Goal: Obtain resource: Download file/media

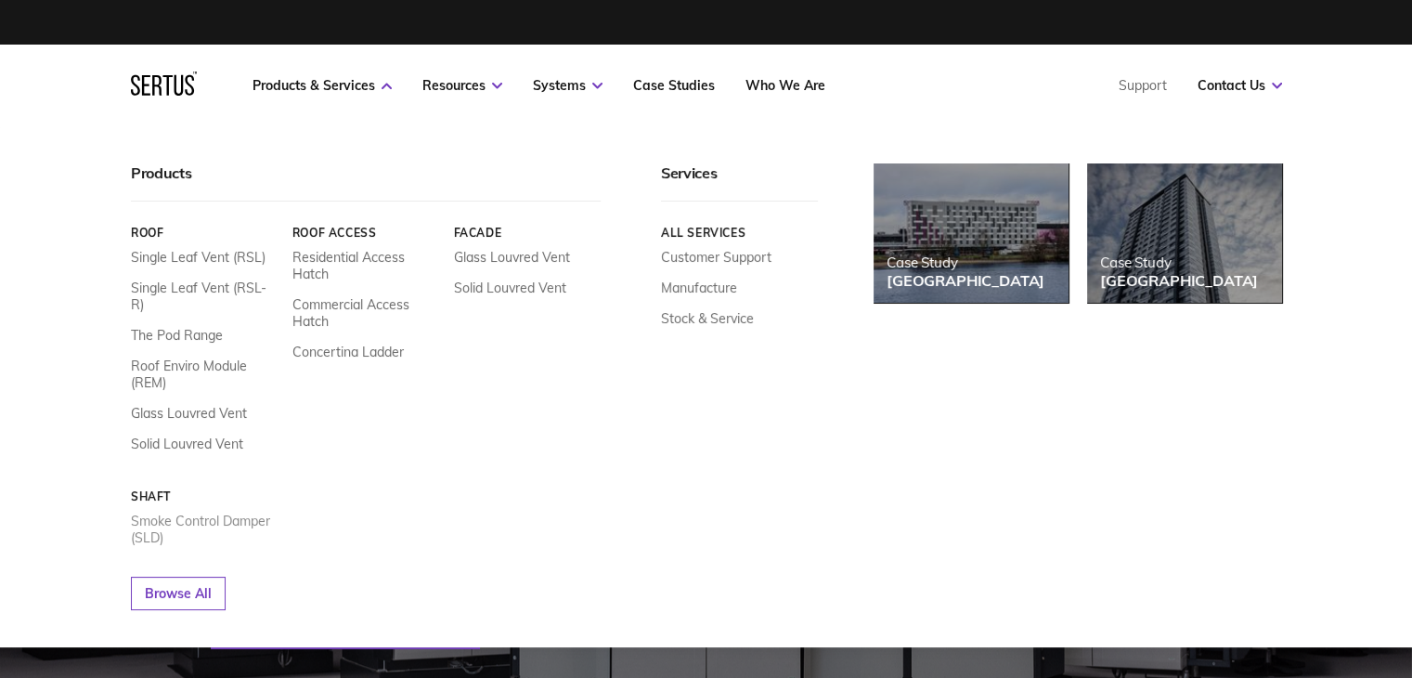
click at [171, 513] on link "Smoke Control Damper (SLD)" at bounding box center [205, 529] width 148 height 33
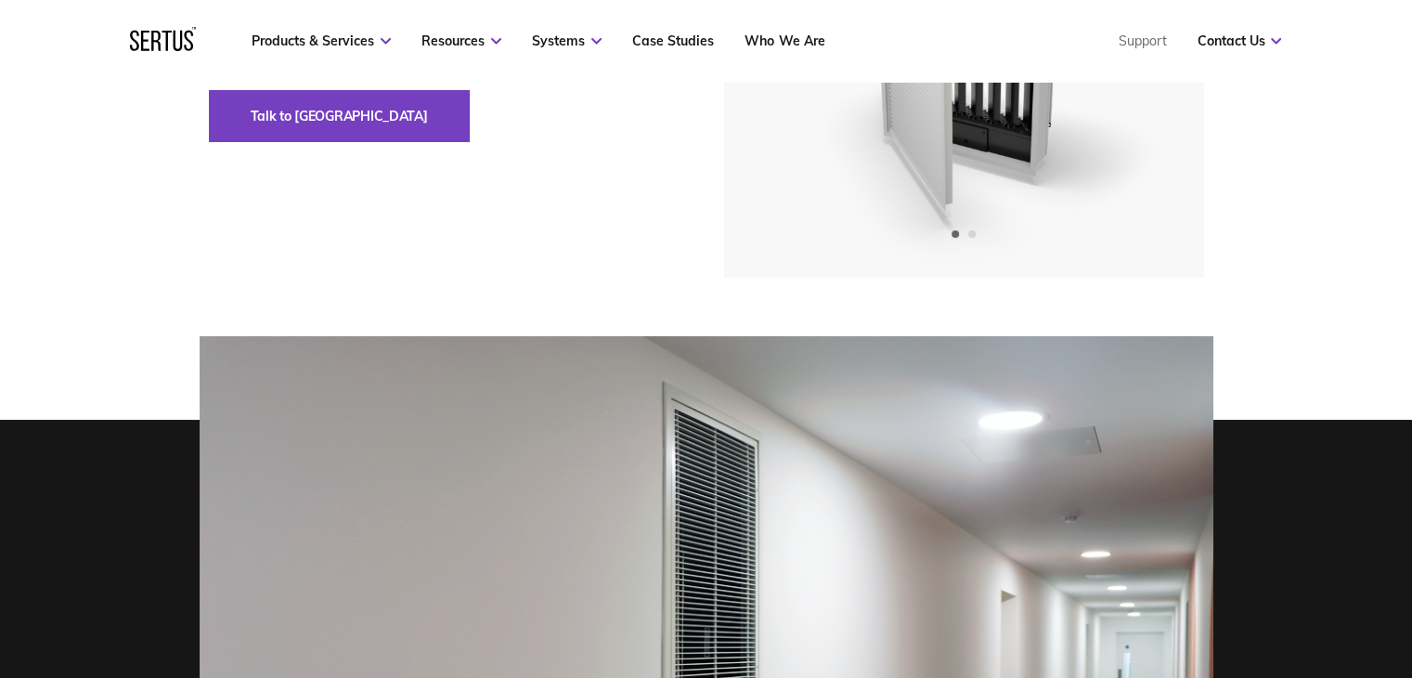
scroll to position [93, 0]
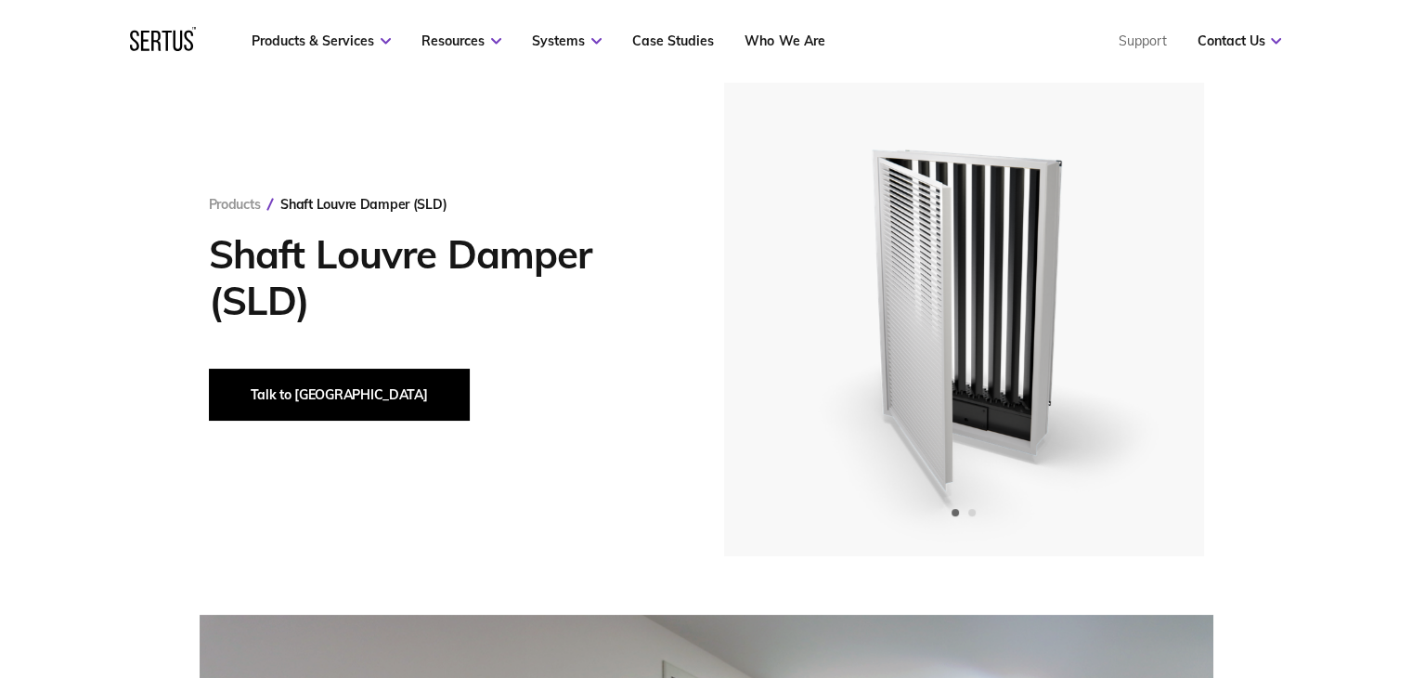
click at [322, 406] on button "Talk to [GEOGRAPHIC_DATA]" at bounding box center [339, 395] width 261 height 52
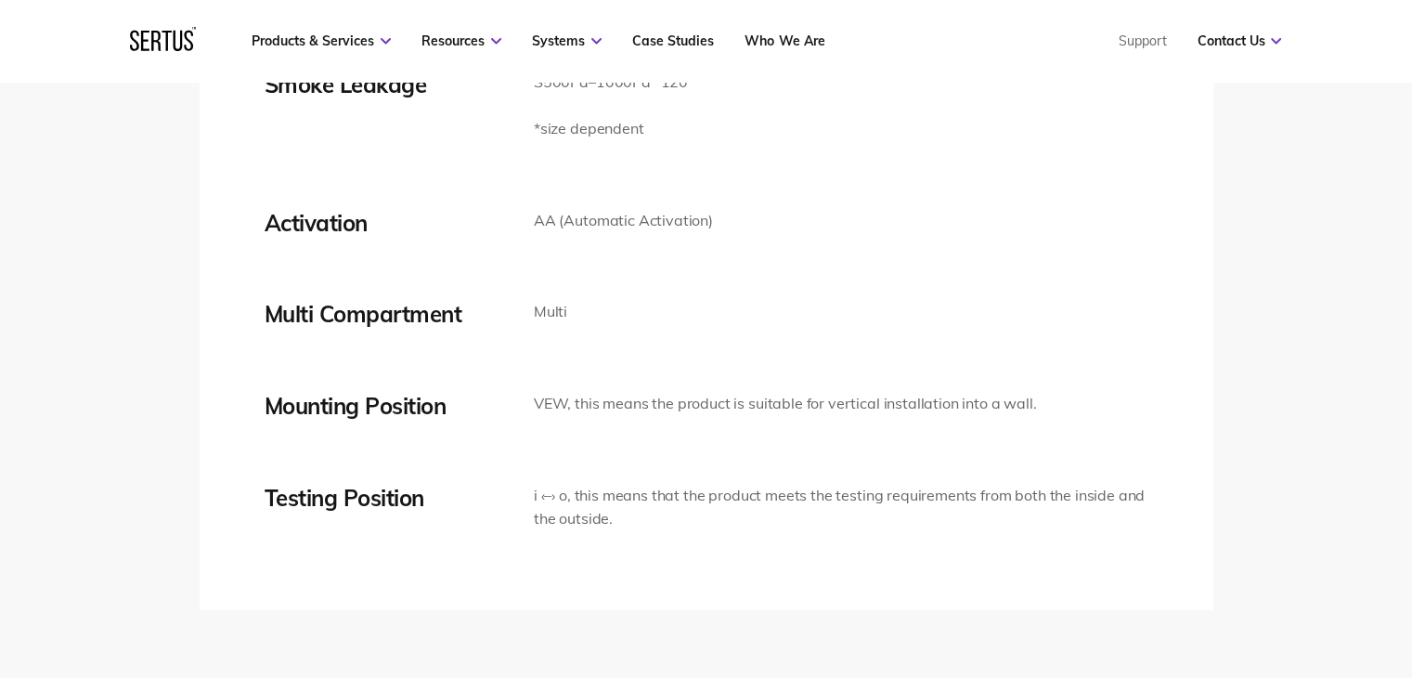
scroll to position [4086, 0]
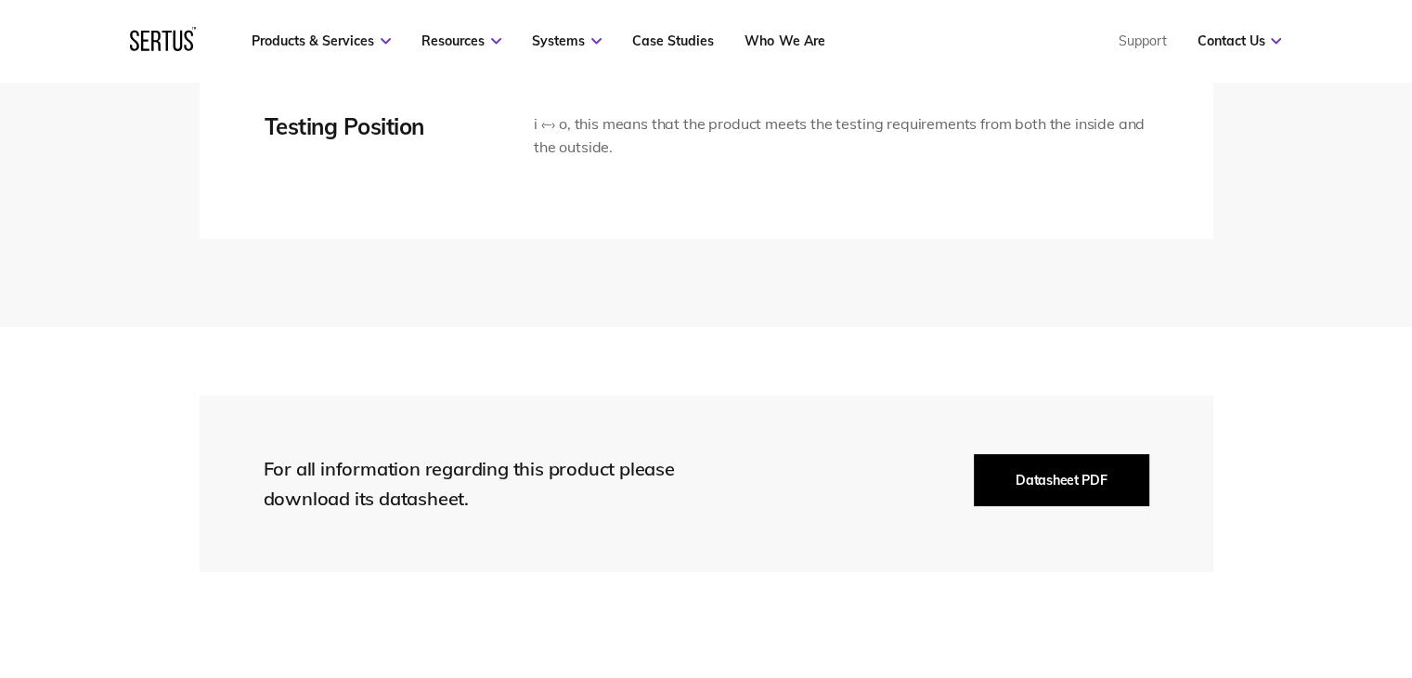
click at [1010, 478] on button "Datasheet PDF" at bounding box center [1061, 480] width 175 height 52
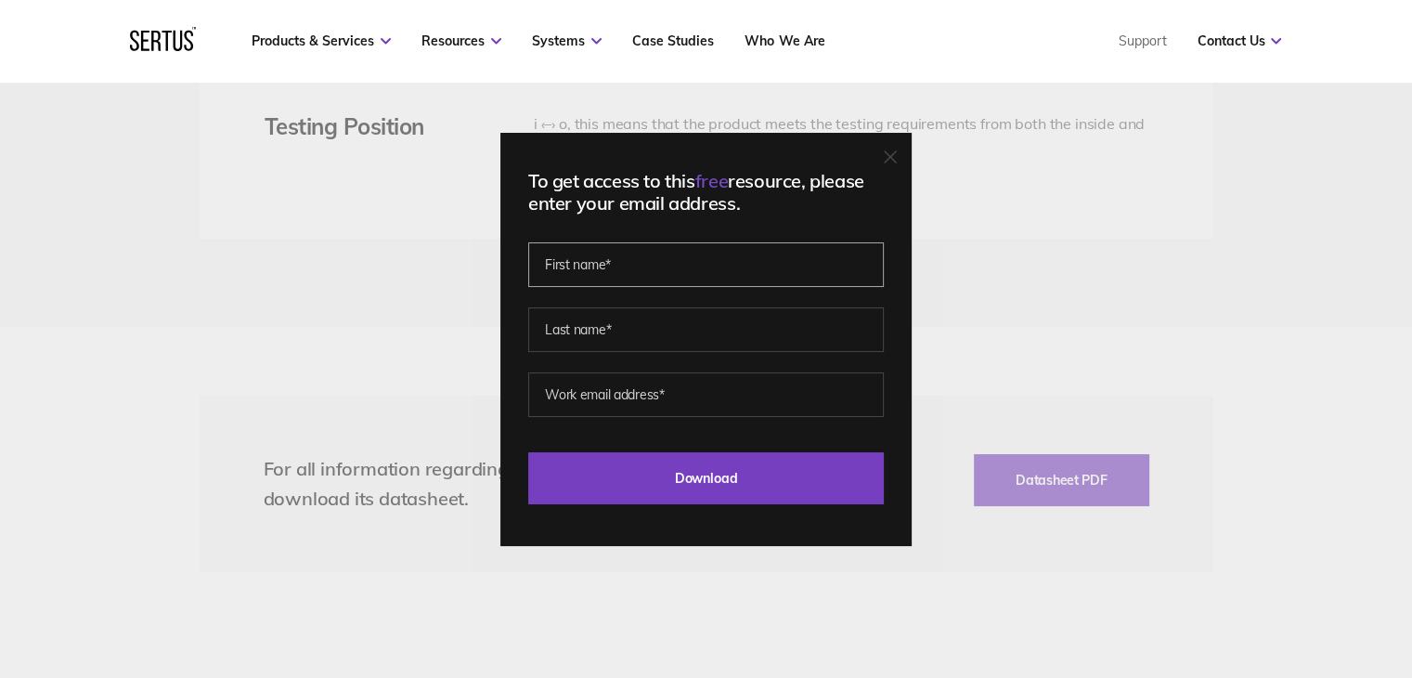
click at [758, 265] on input "text" at bounding box center [706, 264] width 356 height 45
type input "[PERSON_NAME]"
type input "AKTURK"
click at [700, 378] on input "email" at bounding box center [706, 394] width 356 height 45
type input "[EMAIL_ADDRESS][DOMAIN_NAME]"
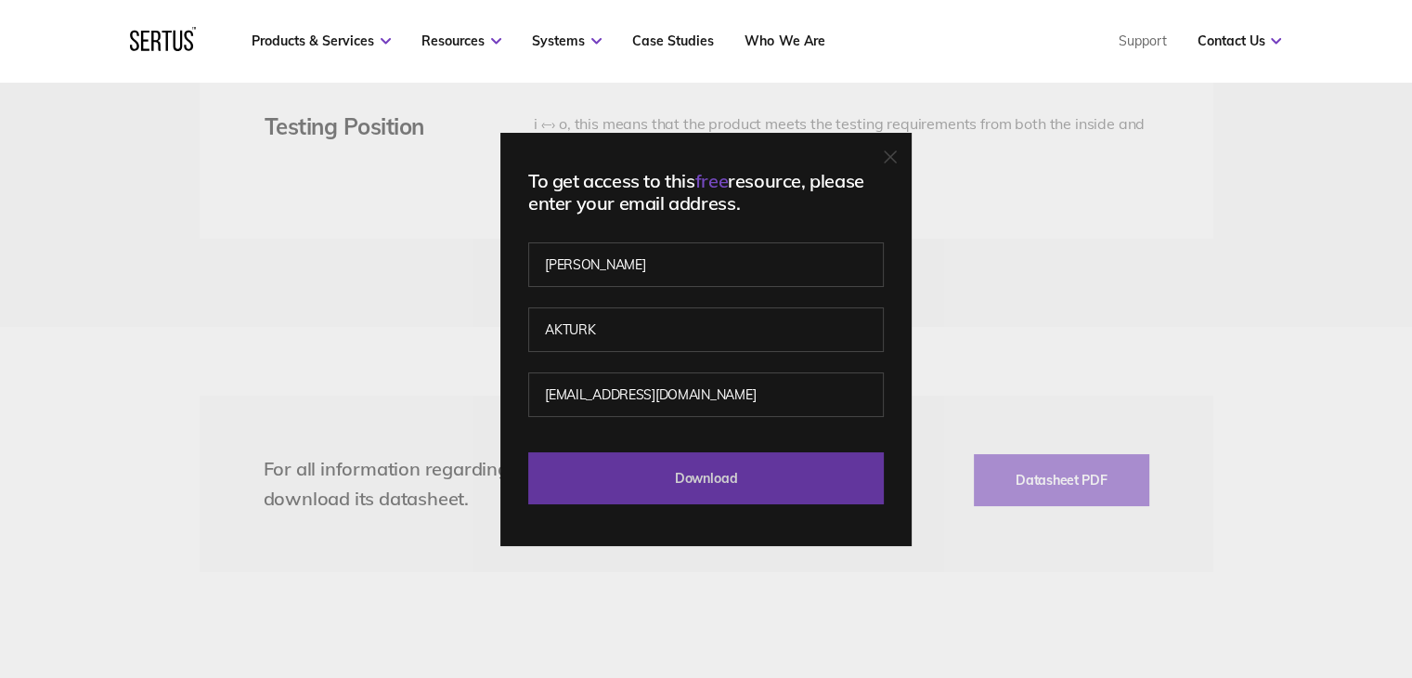
click at [706, 456] on input "Download" at bounding box center [706, 478] width 356 height 52
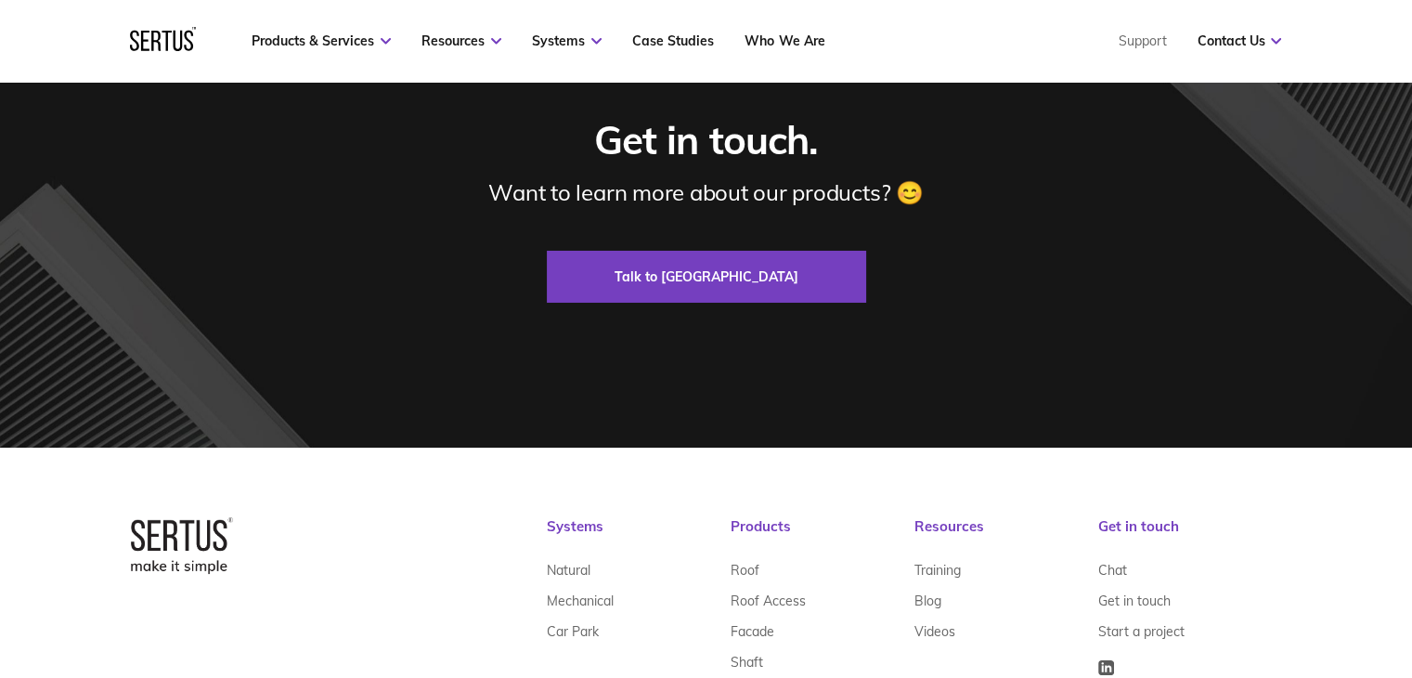
scroll to position [6291, 0]
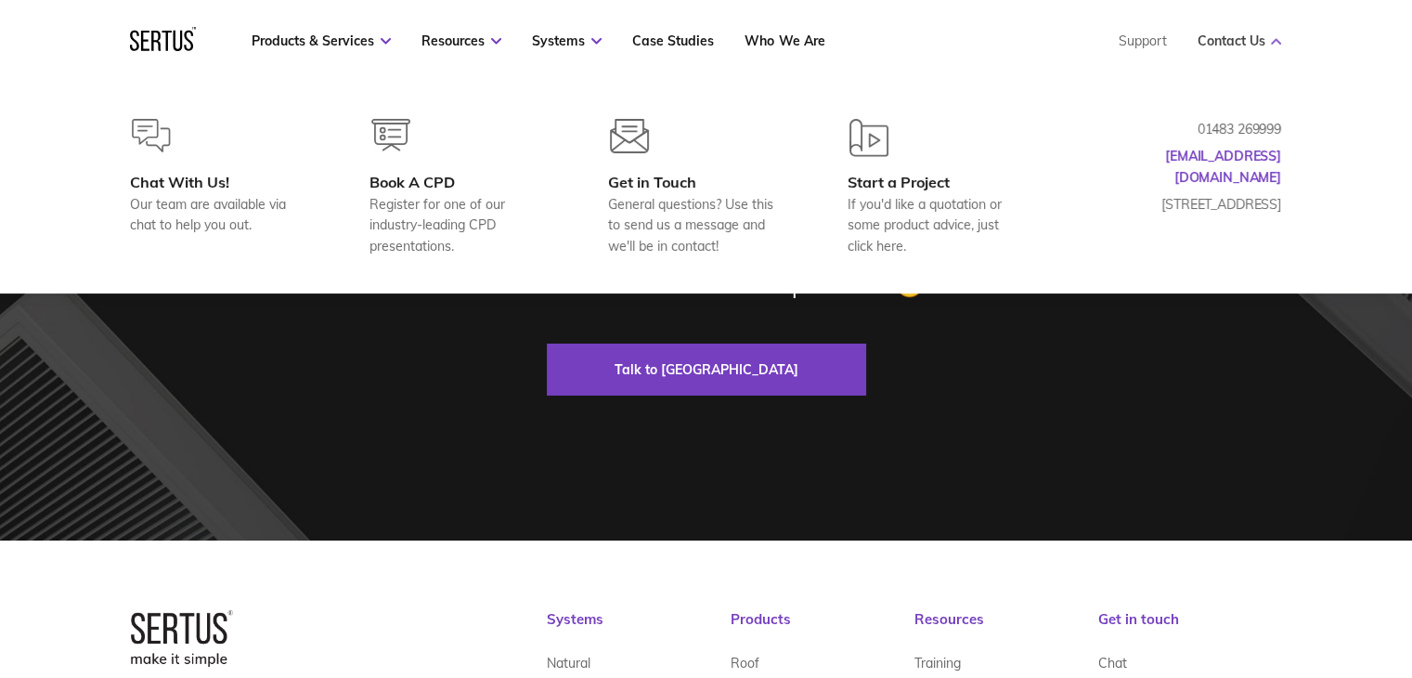
click at [1206, 38] on link "Contact Us" at bounding box center [1239, 40] width 84 height 17
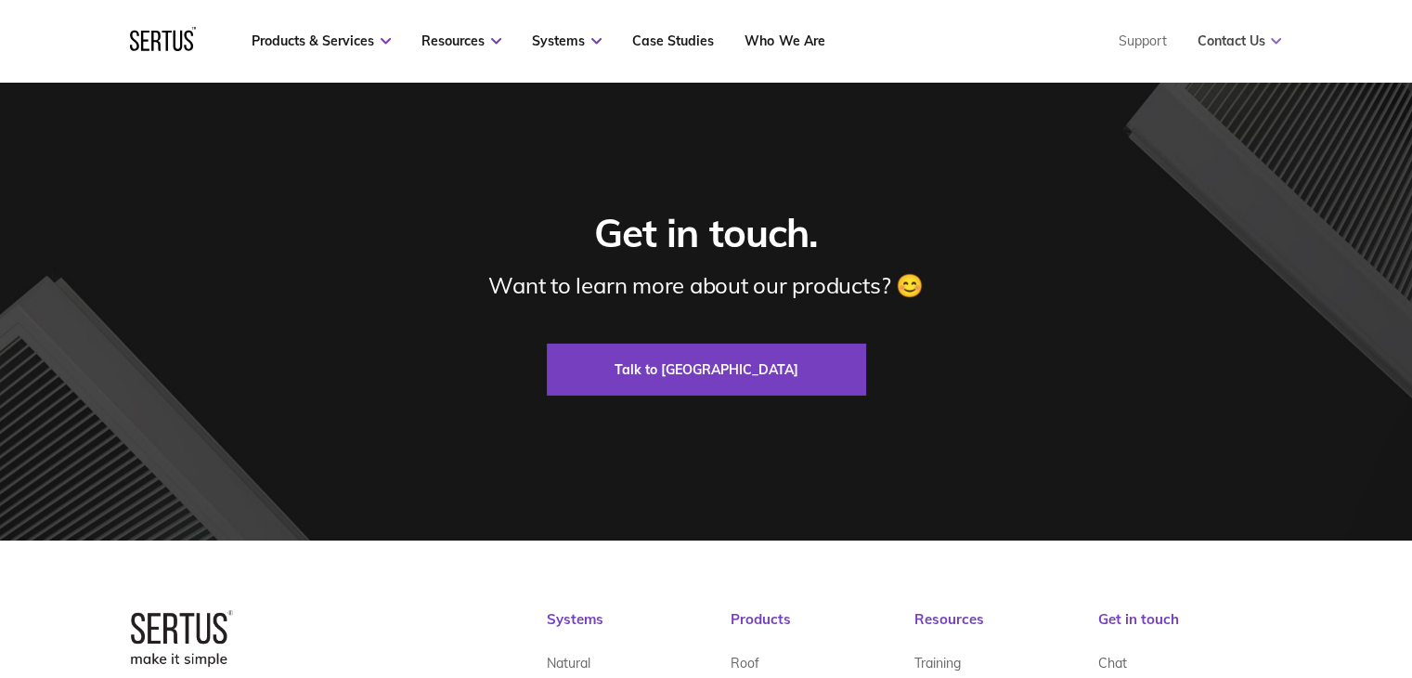
click at [1207, 48] on link "Contact Us" at bounding box center [1239, 40] width 84 height 17
